Goal: Information Seeking & Learning: Find specific fact

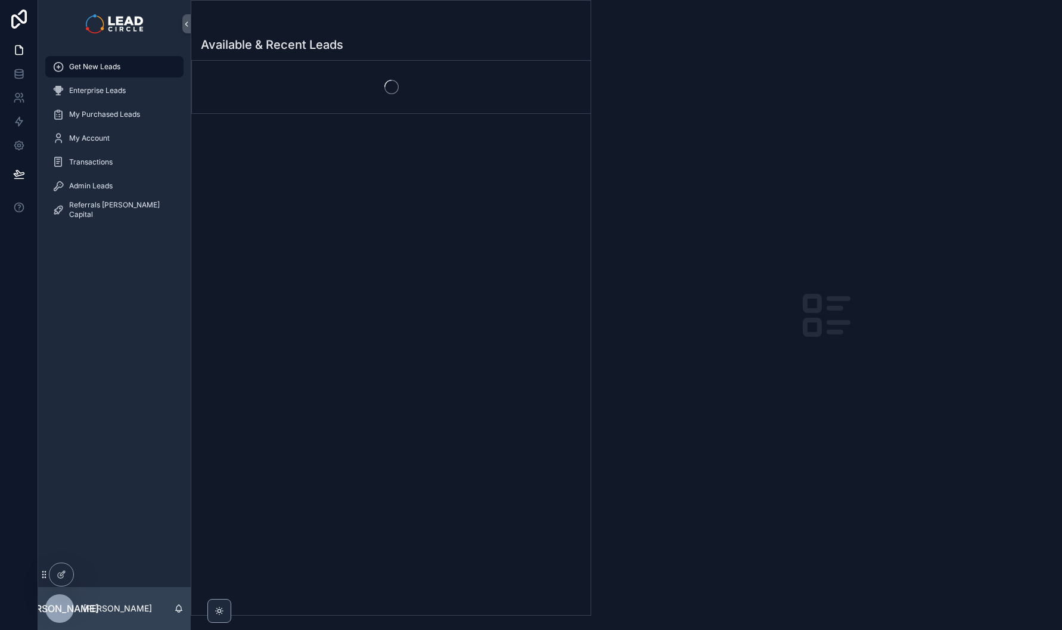
click at [123, 517] on div "Get New Leads Enterprise Leads My Purchased Leads My Account Transactions Admin…" at bounding box center [114, 317] width 153 height 539
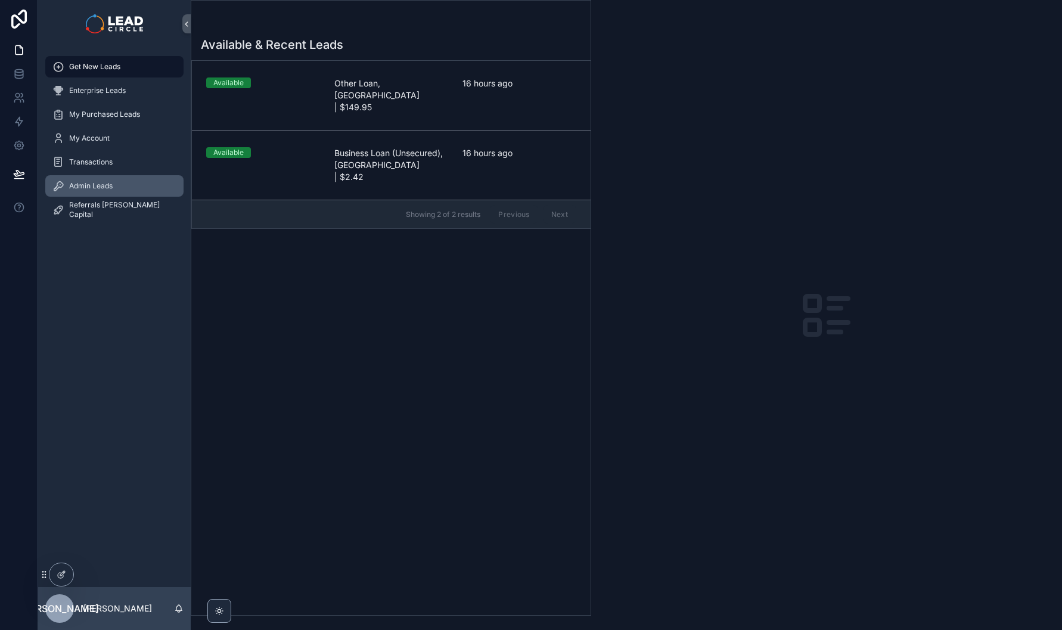
click at [89, 194] on div "Admin Leads" at bounding box center [114, 185] width 124 height 19
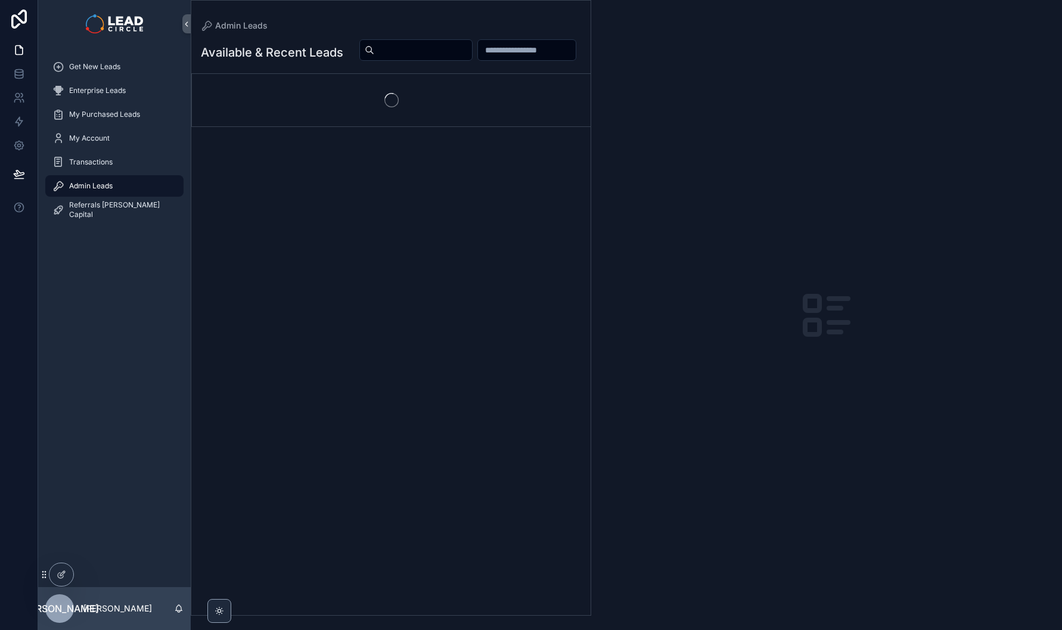
click at [472, 55] on input "scrollable content" at bounding box center [423, 50] width 98 height 17
paste input "**********"
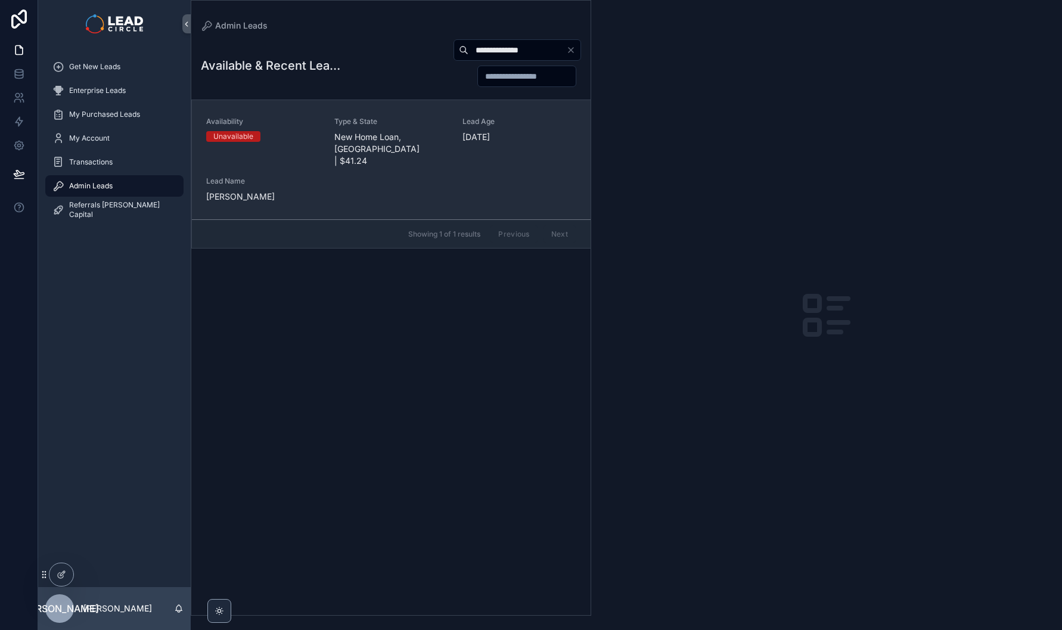
type input "**********"
click at [339, 158] on div "Availability Unavailable Type & State New Home Loan, [GEOGRAPHIC_DATA] | $41.24…" at bounding box center [391, 160] width 370 height 86
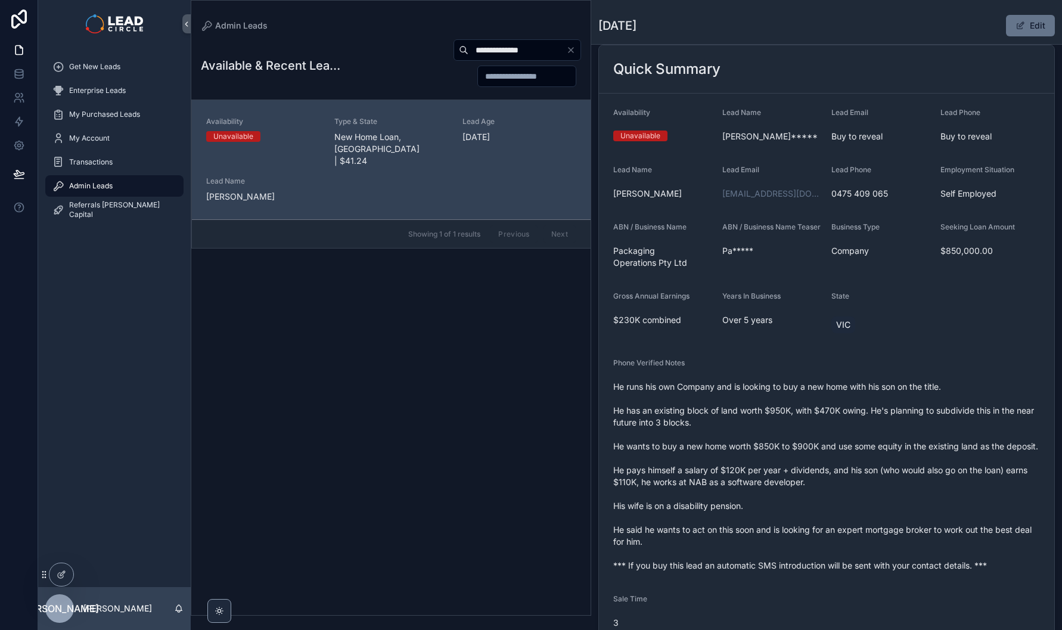
scroll to position [85, 0]
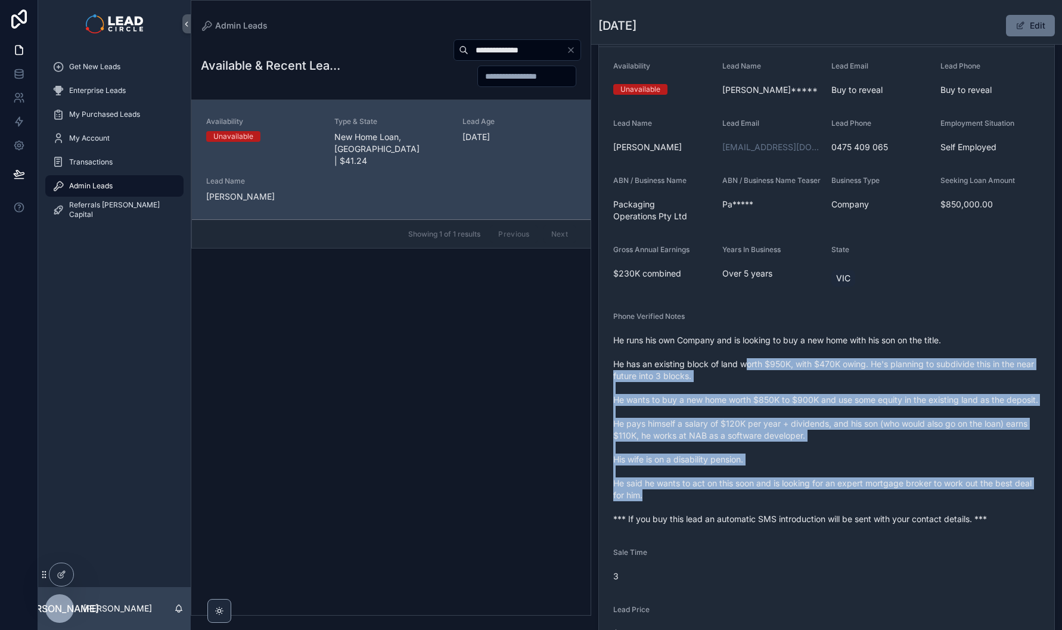
drag, startPoint x: 748, startPoint y: 361, endPoint x: 770, endPoint y: 509, distance: 149.4
click at [770, 509] on span "He runs his own Company and is looking to buy a new home with his son on the ti…" at bounding box center [826, 429] width 427 height 191
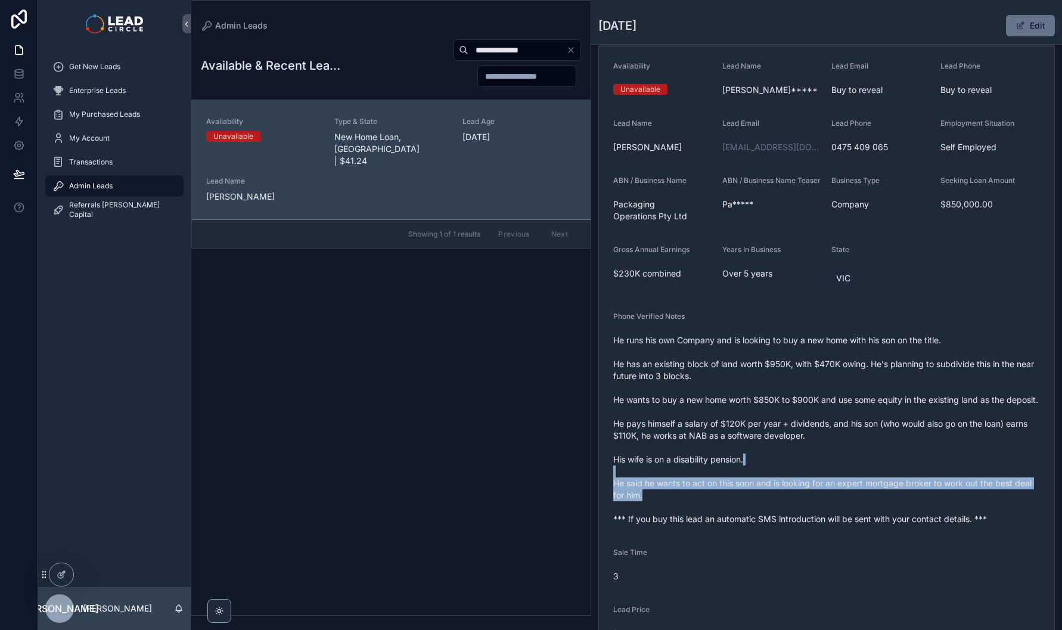
drag, startPoint x: 770, startPoint y: 509, endPoint x: 770, endPoint y: 468, distance: 40.5
click at [770, 468] on span "He runs his own Company and is looking to buy a new home with his son on the ti…" at bounding box center [826, 429] width 427 height 191
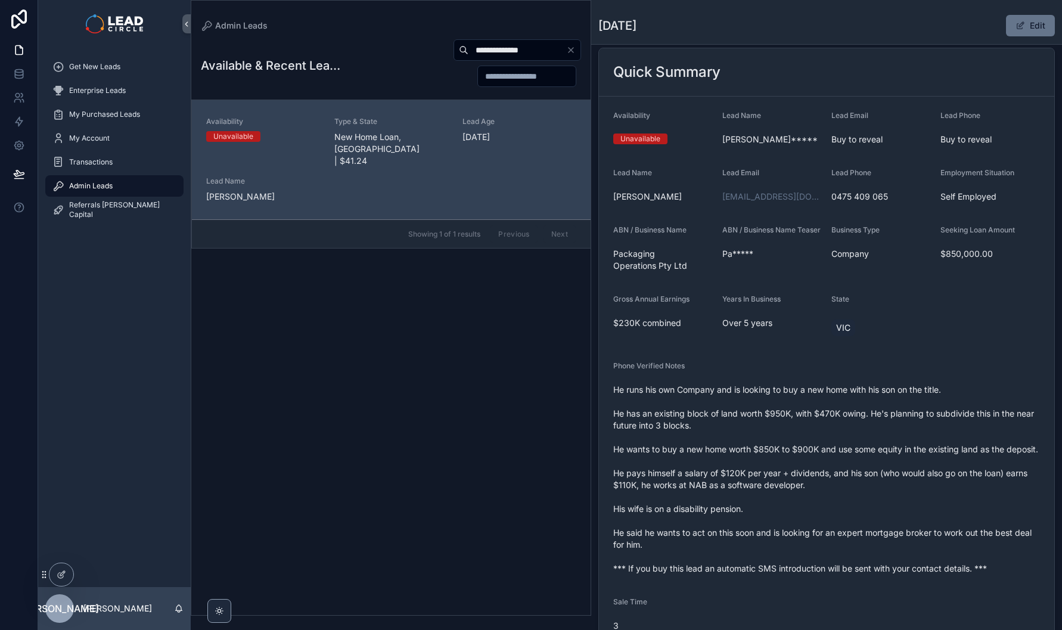
scroll to position [0, 0]
